Goal: Task Accomplishment & Management: Use online tool/utility

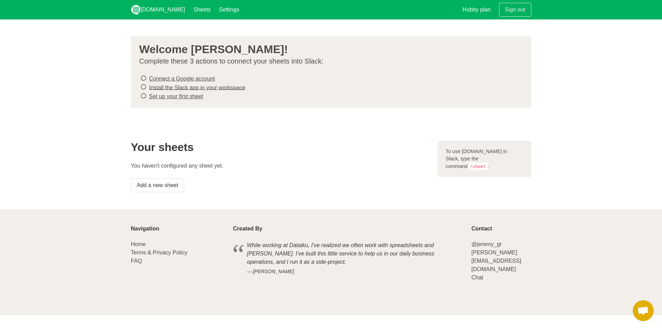
click at [181, 78] on link "Connect a Google account" at bounding box center [182, 79] width 66 height 6
click at [179, 87] on link "Install the Slack app in your workspace" at bounding box center [197, 87] width 96 height 6
click at [171, 95] on link "Set up your first sheet" at bounding box center [176, 96] width 54 height 6
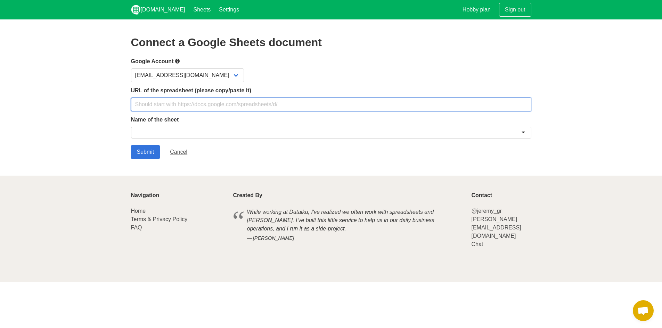
click at [173, 104] on input "text" at bounding box center [331, 105] width 400 height 14
paste input "https://docs.google.com/spreadsheets/d/1c7HpRiM-Iza18Dc052UwW-eunuLX3bLe3HJeORt…"
type input "https://docs.google.com/spreadsheets/d/1c7HpRiM-Iza18Dc052UwW-eunuLX3bLe3HJeORt…"
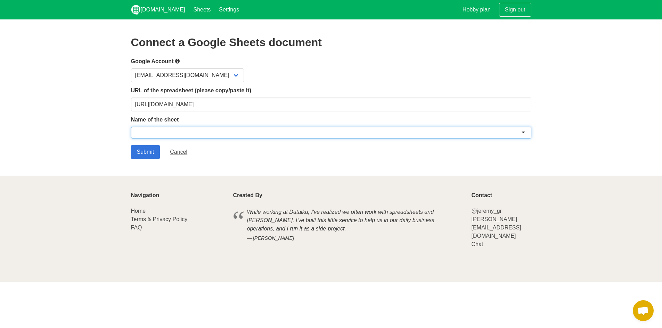
drag, startPoint x: 193, startPoint y: 133, endPoint x: 163, endPoint y: 134, distance: 29.9
click at [163, 134] on div at bounding box center [331, 133] width 400 height 12
drag, startPoint x: 164, startPoint y: 130, endPoint x: 147, endPoint y: 133, distance: 16.5
click at [147, 133] on div at bounding box center [331, 133] width 400 height 12
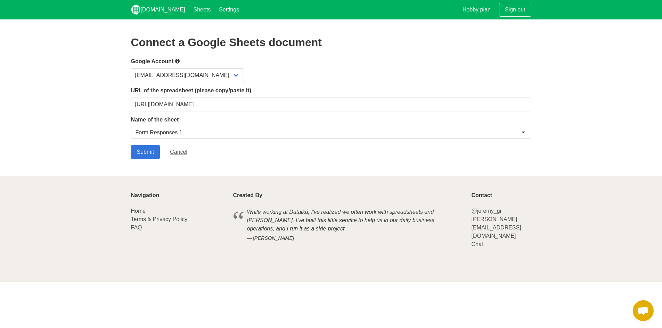
click at [153, 133] on div "Form Responses 1" at bounding box center [158, 132] width 47 height 7
drag, startPoint x: 136, startPoint y: 162, endPoint x: 138, endPoint y: 154, distance: 8.9
click at [136, 161] on section "Connect a Google Sheets document Google Account dylman2006@gmail.com URL of the…" at bounding box center [331, 97] width 662 height 156
click at [142, 149] on input "Submit" at bounding box center [145, 152] width 29 height 14
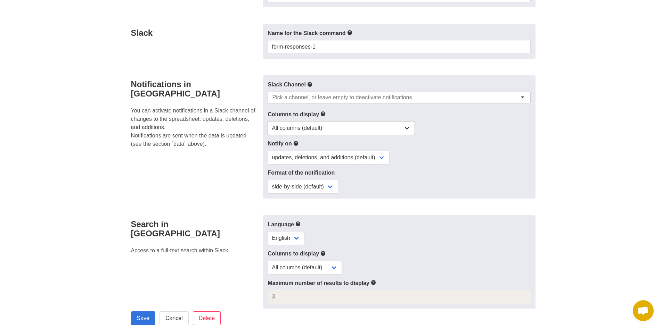
scroll to position [174, 0]
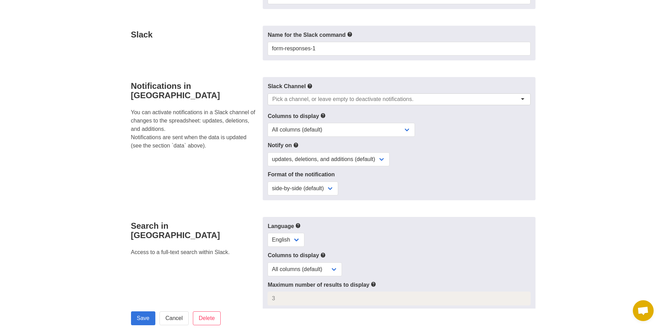
click at [323, 100] on input "select-one" at bounding box center [342, 99] width 141 height 7
click at [305, 127] on select "All columns (default) Only columns with modified values Columns with modified v…" at bounding box center [340, 130] width 147 height 14
click at [243, 156] on div "Notifications in Slack You can activate notifications in a Slack channel of cha…" at bounding box center [195, 138] width 136 height 123
click at [295, 160] on select "updates, deletions, and additions (default) updates only updates and additions …" at bounding box center [328, 159] width 122 height 14
click at [234, 164] on div "Notifications in Slack You can activate notifications in a Slack channel of cha…" at bounding box center [195, 138] width 136 height 123
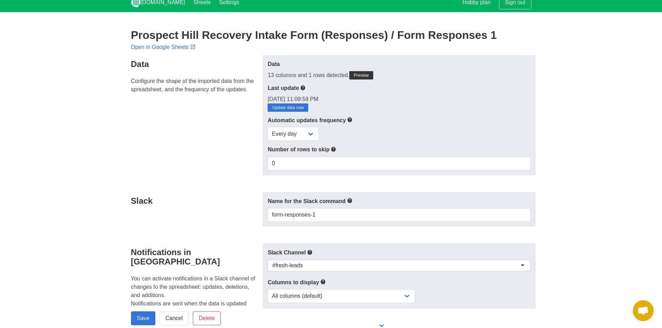
scroll to position [0, 0]
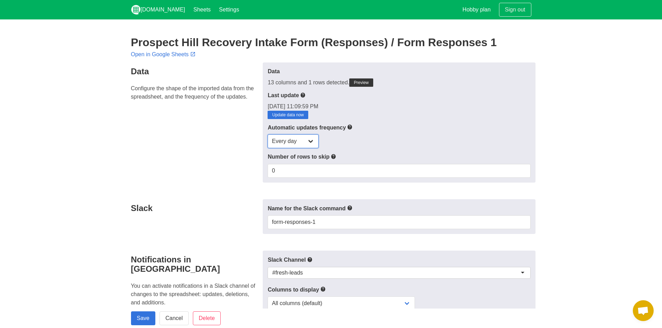
click at [309, 143] on select "Every day Every hour Every 30 min Every 15 min" at bounding box center [292, 141] width 51 height 14
click at [388, 137] on div "Every day Every hour Every 30 min Every 15 min" at bounding box center [398, 141] width 263 height 14
click at [358, 81] on link "Preview" at bounding box center [361, 82] width 24 height 8
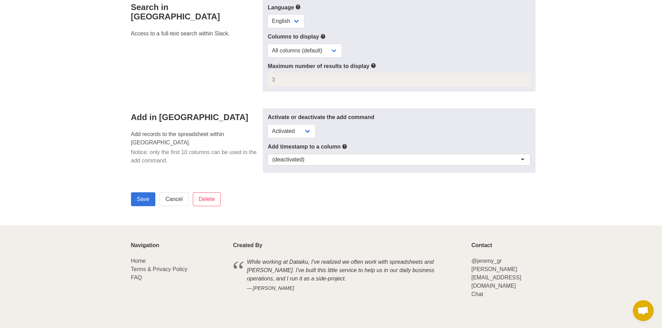
scroll to position [427, 0]
click at [142, 198] on input "Save" at bounding box center [143, 198] width 24 height 14
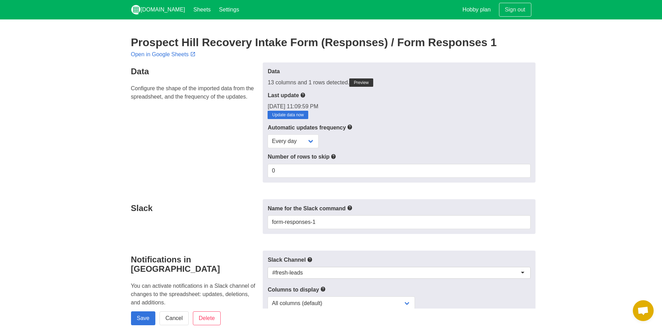
drag, startPoint x: 587, startPoint y: 88, endPoint x: 566, endPoint y: 80, distance: 22.6
click at [587, 88] on section "Prospect Hill Recovery Intake Form (Responses) / Form Responses 1 Open in Googl…" at bounding box center [331, 318] width 662 height 599
click at [298, 112] on link "Update data now" at bounding box center [287, 115] width 41 height 8
drag, startPoint x: 598, startPoint y: 78, endPoint x: 586, endPoint y: 72, distance: 14.1
click at [598, 78] on section "Prospect Hill Recovery Intake Form (Responses) / Form Responses 1 Open in Googl…" at bounding box center [331, 318] width 662 height 599
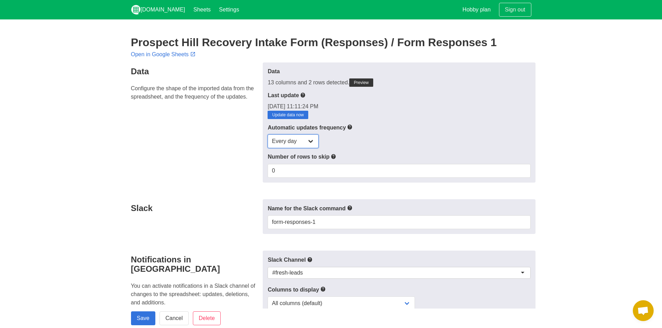
click at [303, 142] on select "Every day Every hour Every 30 min Every 15 min" at bounding box center [292, 141] width 51 height 14
click at [360, 132] on div "Automatic updates frequency Every day Every hour Every 30 min Every 15 min" at bounding box center [398, 135] width 263 height 25
click at [303, 174] on input "0" at bounding box center [398, 171] width 263 height 14
click at [303, 143] on select "Every day Every hour Every 30 min Every 15 min" at bounding box center [292, 141] width 51 height 14
click at [292, 138] on select "Every day Every hour Every 30 min Every 15 min" at bounding box center [292, 141] width 51 height 14
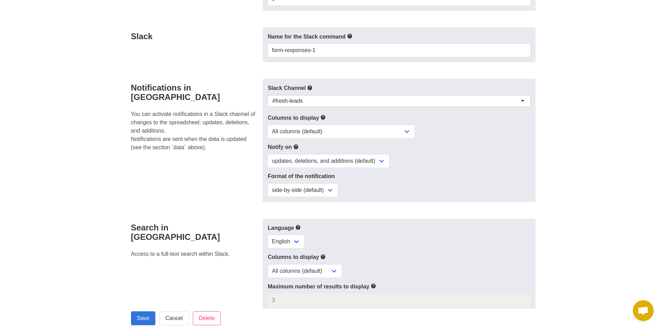
scroll to position [174, 0]
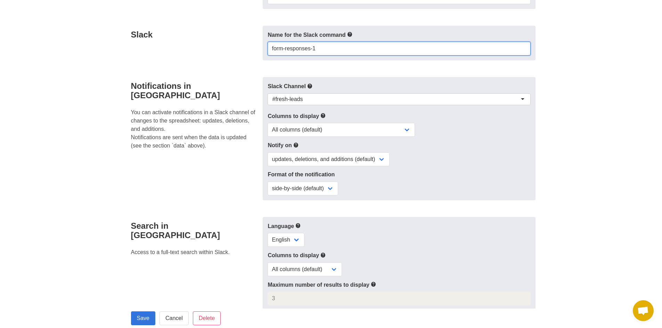
click at [338, 50] on input "form-responses-1" at bounding box center [398, 49] width 263 height 14
click at [245, 52] on div "Slack" at bounding box center [195, 43] width 136 height 35
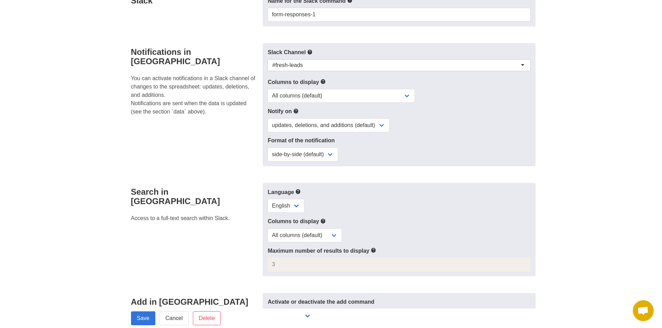
scroll to position [208, 0]
click at [334, 94] on select "All columns (default) Only columns with modified values Columns with modified v…" at bounding box center [340, 95] width 147 height 14
click at [349, 71] on div "#fresh-leads" at bounding box center [398, 66] width 263 height 14
click at [329, 124] on select "updates, deletions, and additions (default) updates only updates and additions …" at bounding box center [328, 125] width 122 height 14
click at [419, 122] on div "updates, deletions, and additions (default) updates only updates and additions …" at bounding box center [398, 125] width 263 height 14
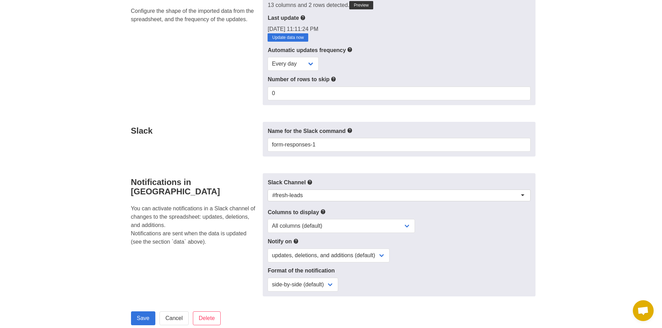
scroll to position [0, 0]
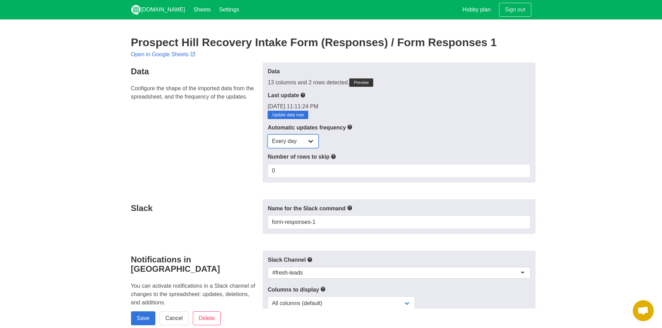
click at [314, 141] on select "Every day Every hour Every 30 min Every 15 min" at bounding box center [292, 141] width 51 height 14
click at [345, 121] on div "Data 13 columns and 2 rows detected. Preview Last update 10/13/2025, 11:11:24 P…" at bounding box center [399, 123] width 272 height 120
click at [306, 174] on input "0" at bounding box center [398, 171] width 263 height 14
click at [524, 168] on input "1" at bounding box center [398, 171] width 263 height 14
click at [403, 136] on div "Every day Every hour Every 30 min Every 15 min" at bounding box center [398, 141] width 263 height 14
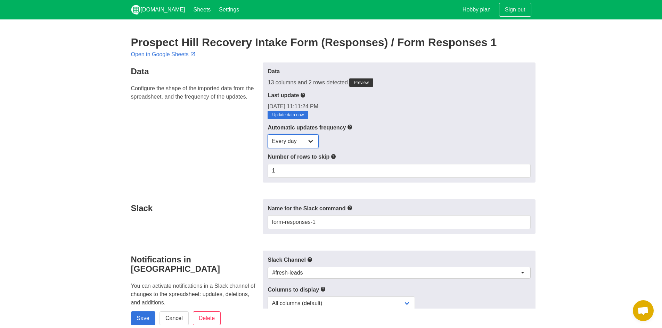
click at [288, 136] on select "Every day Every hour Every 30 min Every 15 min" at bounding box center [292, 141] width 51 height 14
click at [303, 144] on select "Every day Every hour Every 30 min Every 15 min" at bounding box center [292, 141] width 51 height 14
type input "0"
click at [524, 172] on input "0" at bounding box center [398, 171] width 263 height 14
click at [375, 134] on div "Every day Every hour Every 30 min Every 15 min" at bounding box center [398, 141] width 263 height 14
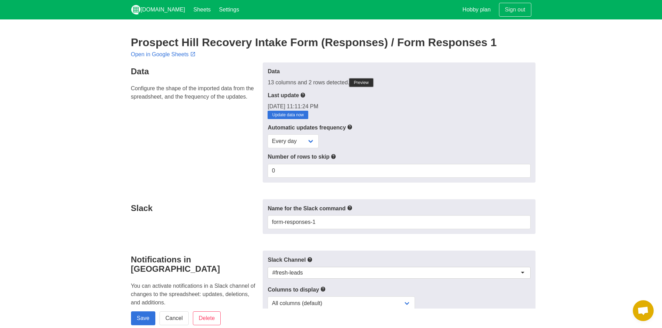
click at [363, 81] on link "Preview" at bounding box center [361, 82] width 24 height 8
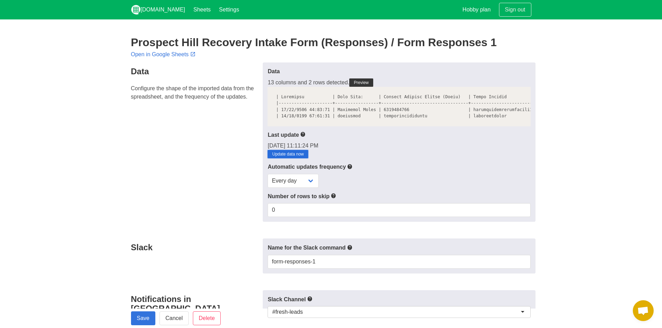
click at [292, 158] on link "Update data now" at bounding box center [287, 154] width 41 height 8
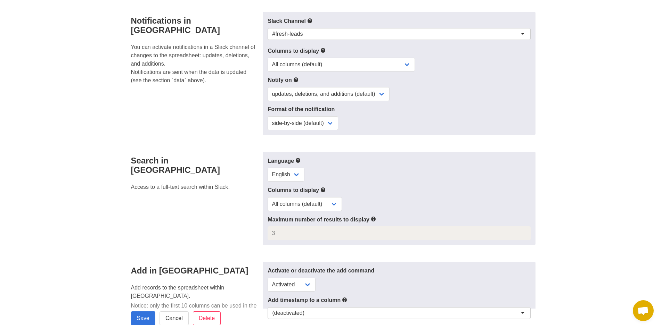
scroll to position [243, 0]
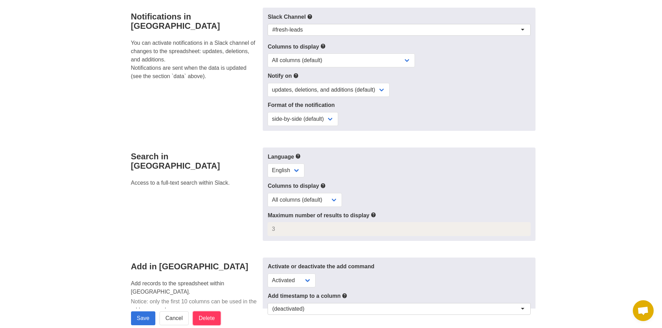
click at [199, 316] on input "Delete" at bounding box center [207, 319] width 28 height 14
